Goal: Task Accomplishment & Management: Manage account settings

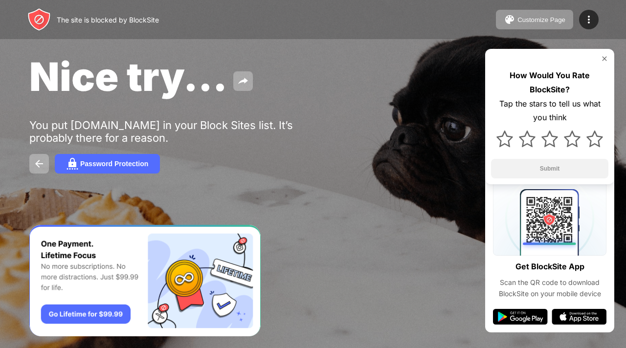
click at [40, 164] on img at bounding box center [39, 164] width 12 height 12
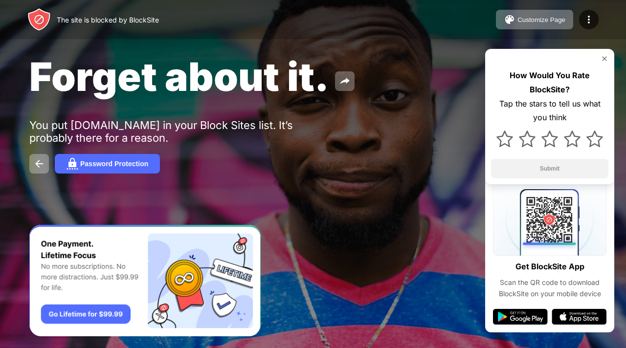
click at [541, 18] on div "Customize Page" at bounding box center [542, 19] width 48 height 7
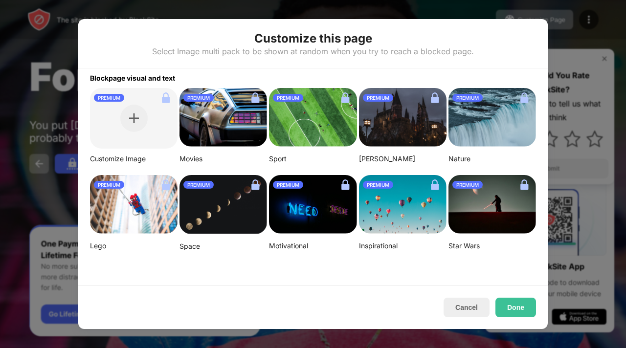
click at [474, 309] on button "Cancel" at bounding box center [467, 308] width 46 height 20
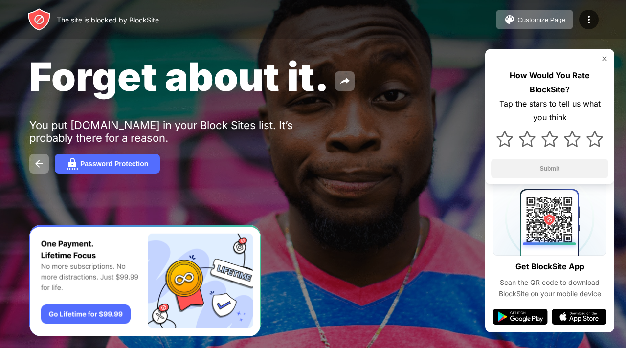
click at [574, 10] on div "Customize Page Edit Block List Redirect Customize Block Page Upgrade Password P…" at bounding box center [547, 20] width 103 height 20
click at [589, 17] on img at bounding box center [589, 20] width 12 height 12
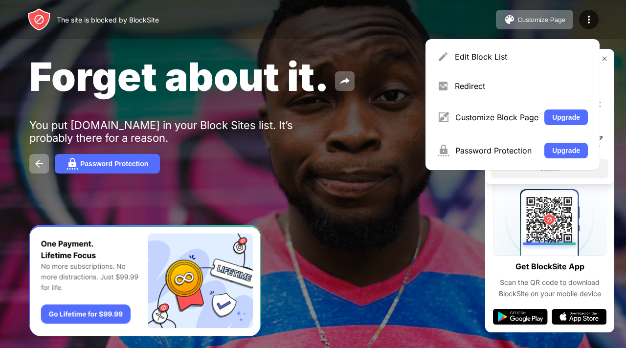
click at [545, 49] on div "Edit Block List" at bounding box center [513, 56] width 162 height 23
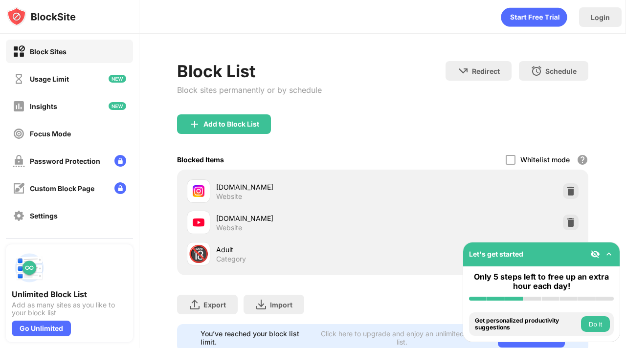
scroll to position [38, 0]
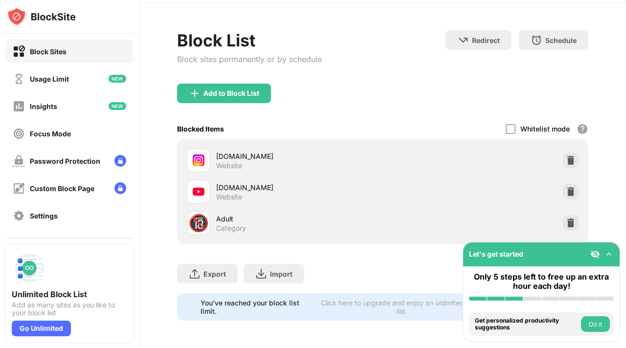
click at [506, 124] on div at bounding box center [511, 129] width 10 height 10
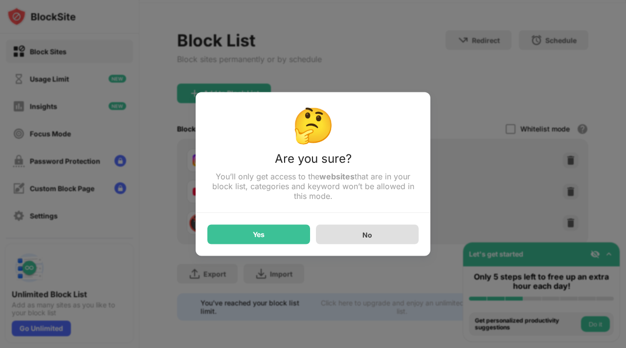
click at [341, 239] on div "No" at bounding box center [367, 235] width 103 height 20
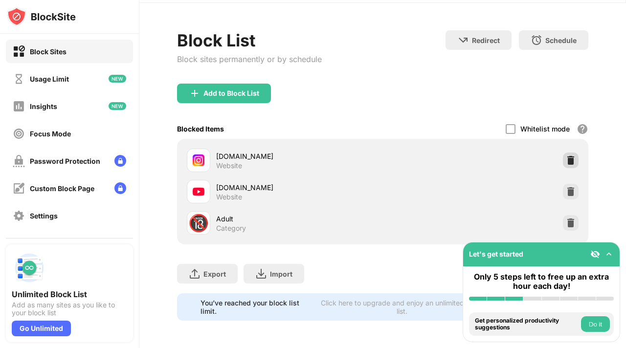
click at [566, 156] on img at bounding box center [571, 161] width 10 height 10
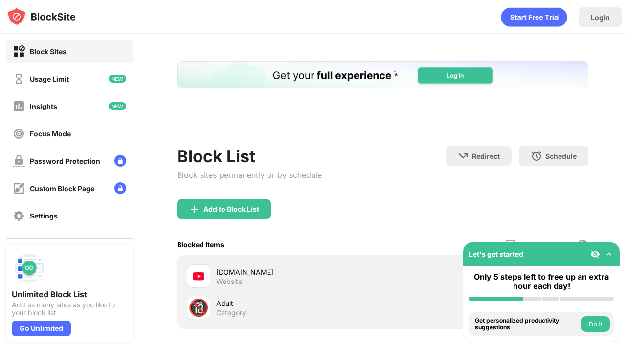
scroll to position [0, 0]
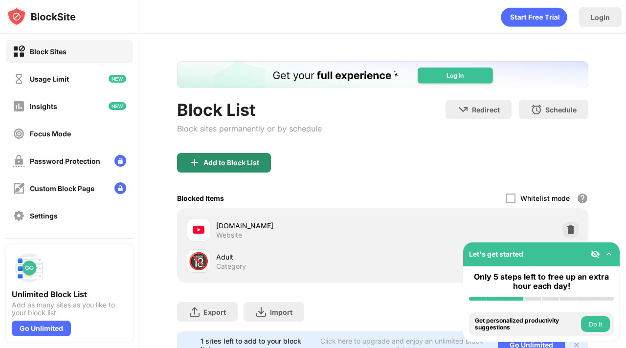
click at [245, 162] on div "Add to Block List" at bounding box center [232, 163] width 56 height 8
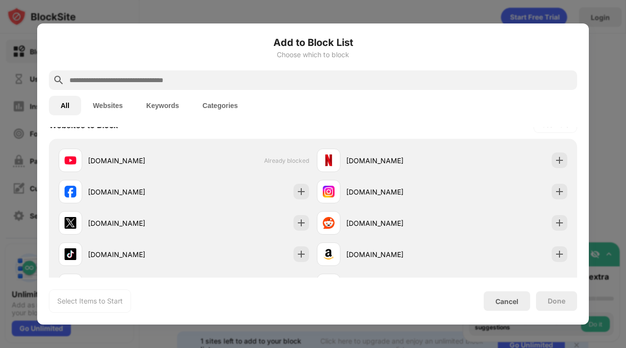
scroll to position [155, 0]
click at [437, 191] on div "instagram.com" at bounding box center [442, 191] width 258 height 31
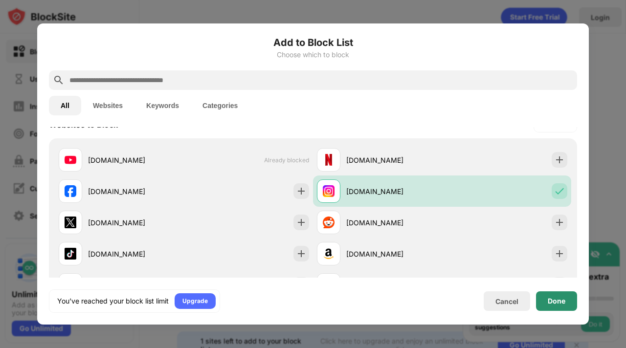
scroll to position [0, 0]
click at [562, 305] on div "Done" at bounding box center [557, 301] width 18 height 8
